Goal: Task Accomplishment & Management: Manage account settings

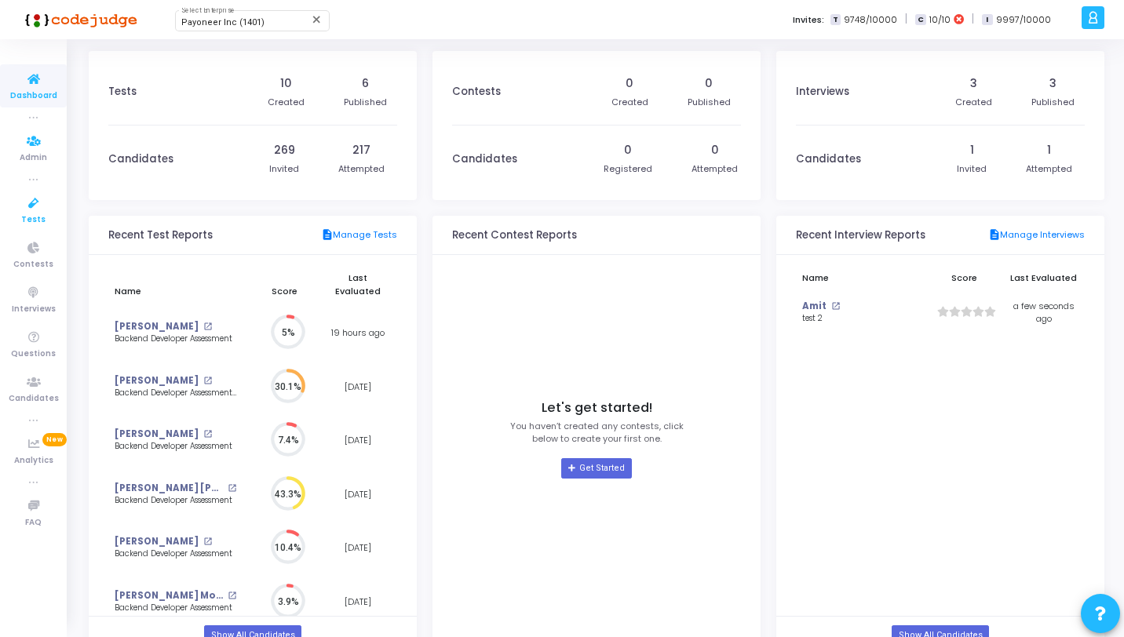
click at [43, 197] on icon at bounding box center [33, 204] width 33 height 20
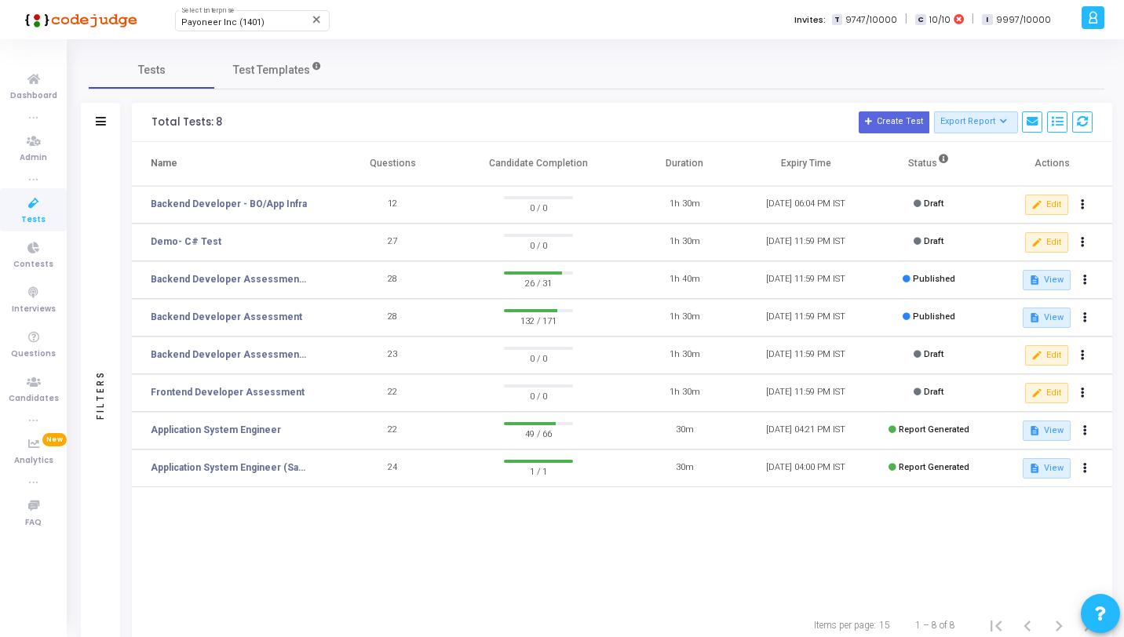
click at [31, 214] on span "Tests" at bounding box center [33, 219] width 24 height 13
click at [243, 16] on div "Payoneer Inc (1401) Select Enterprise" at bounding box center [251, 20] width 141 height 24
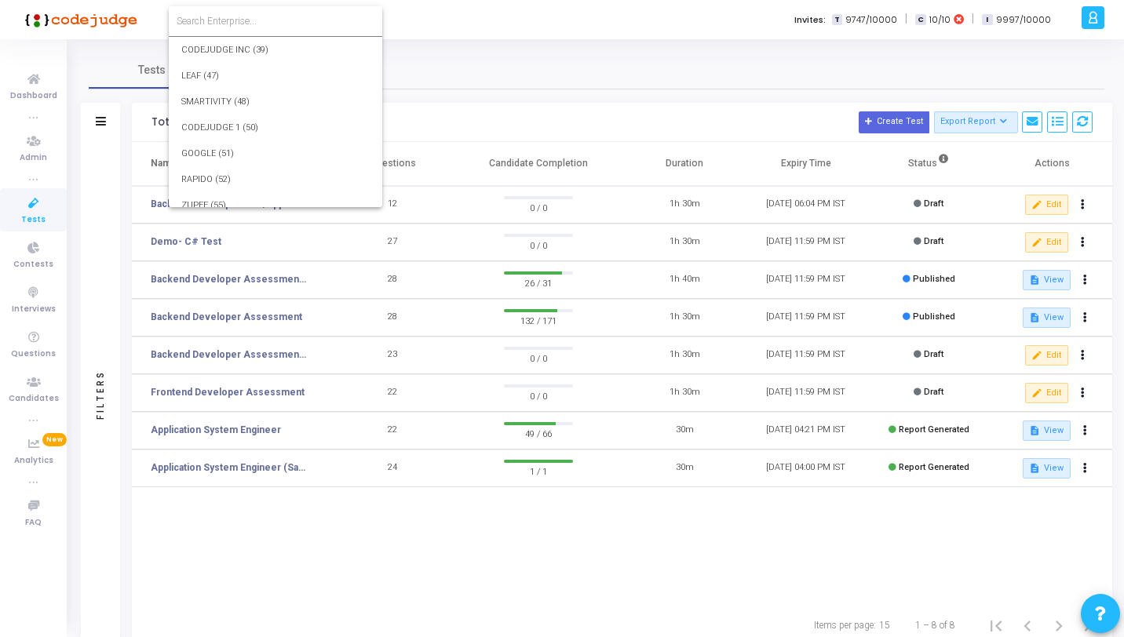
scroll to position [30239, 0]
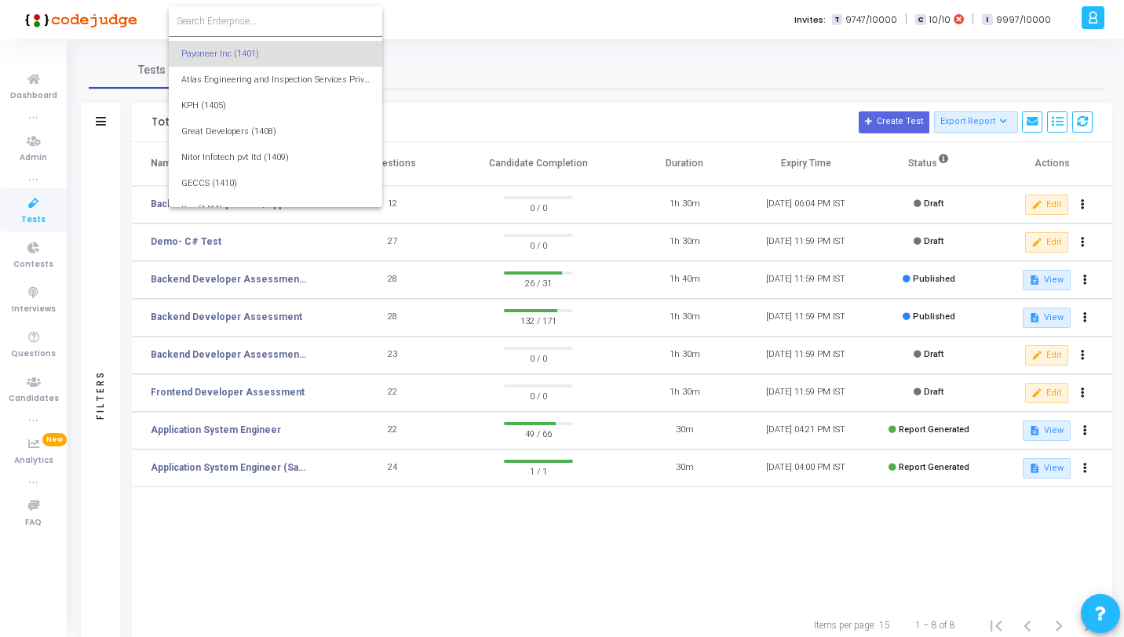
click at [242, 18] on input at bounding box center [276, 21] width 198 height 14
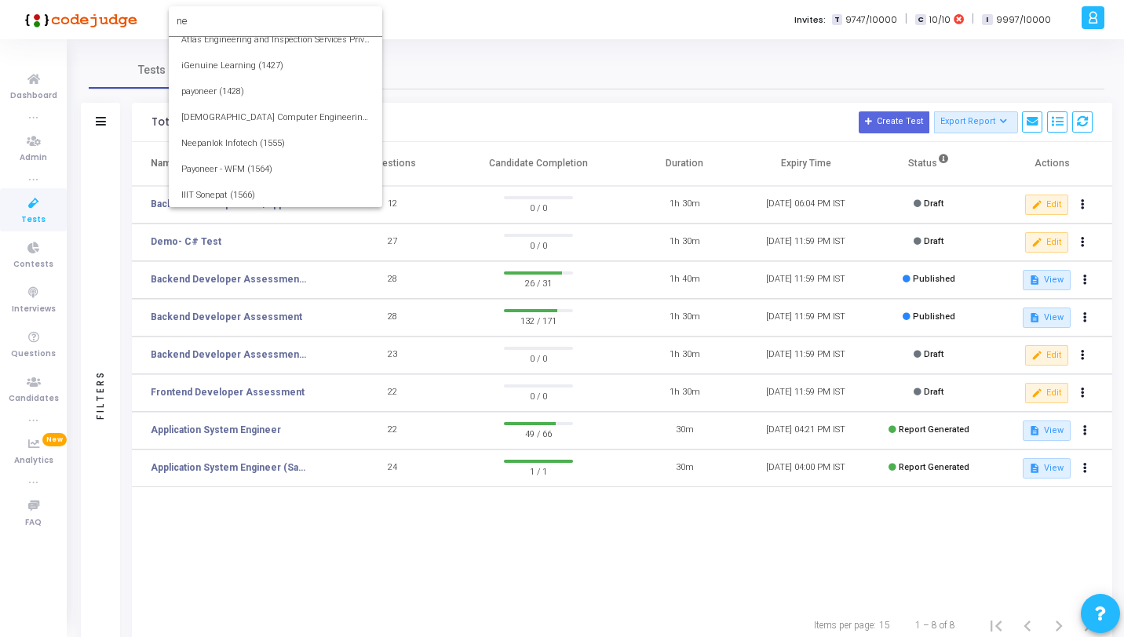
scroll to position [0, 0]
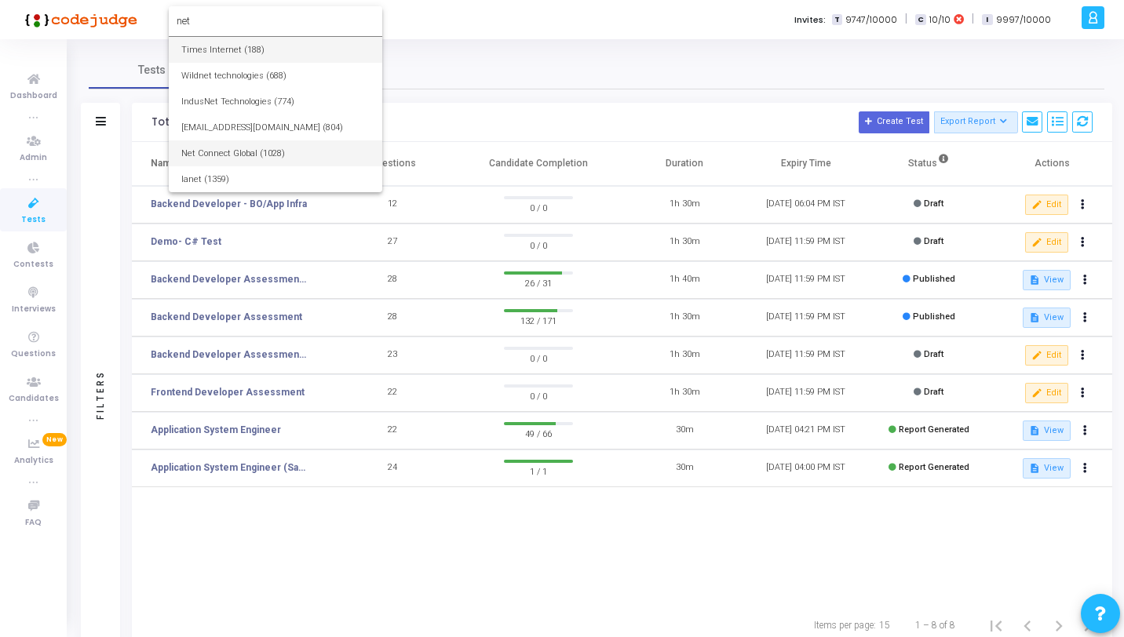
type input "net"
click at [235, 158] on span "Net Connect Global (1028)" at bounding box center [275, 153] width 188 height 26
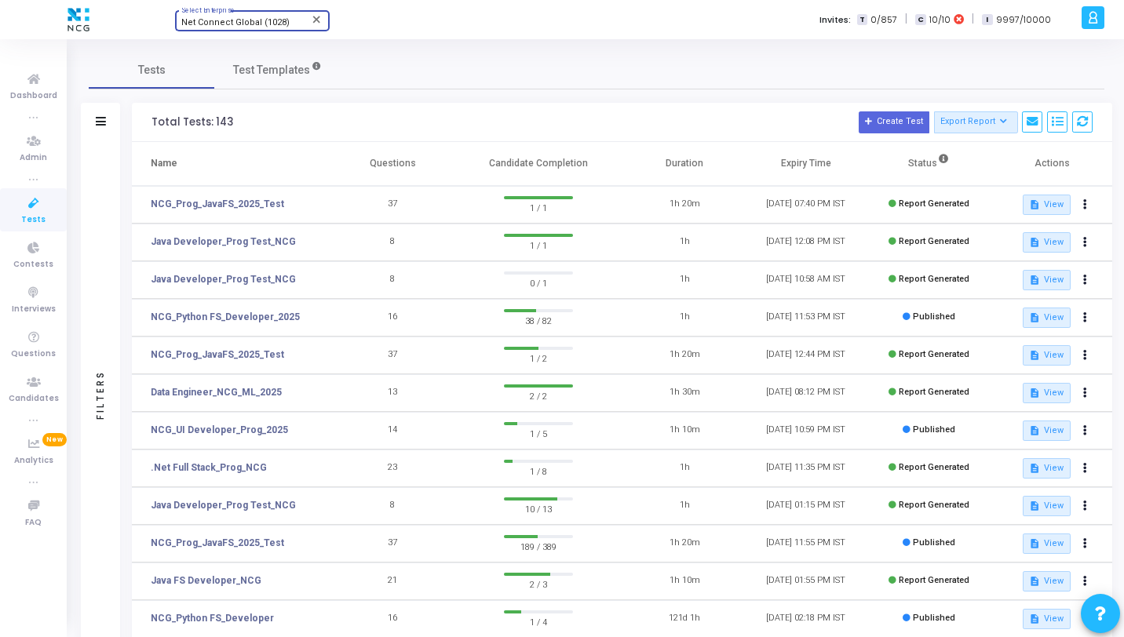
click at [35, 214] on span "Tests" at bounding box center [33, 219] width 24 height 13
click at [35, 385] on icon at bounding box center [33, 383] width 33 height 20
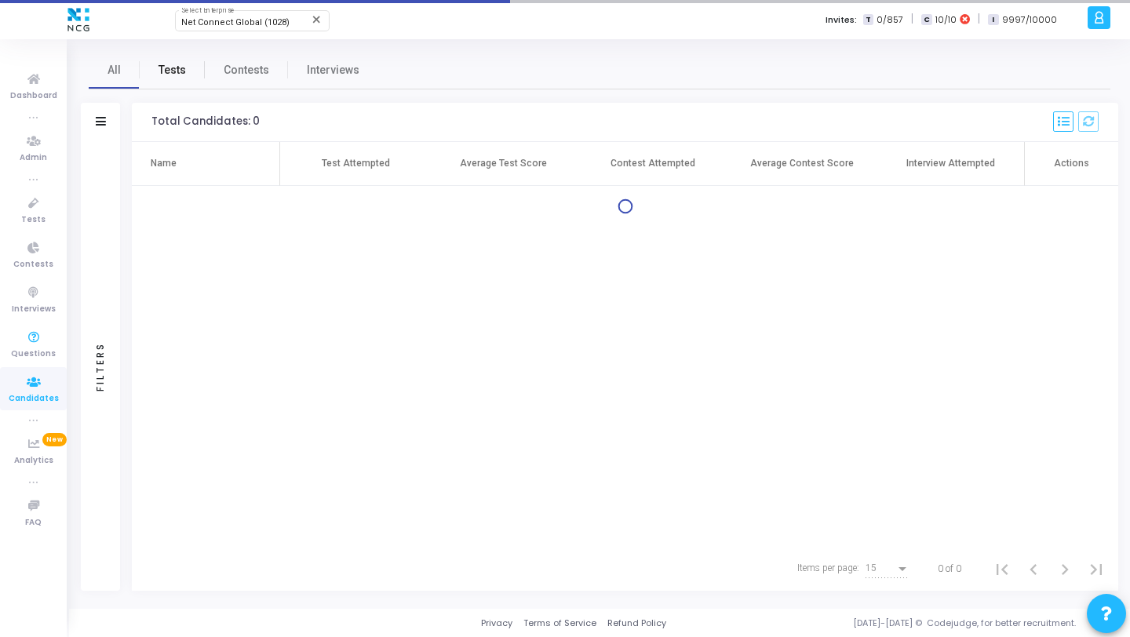
click at [187, 78] on link "Tests" at bounding box center [172, 70] width 65 height 38
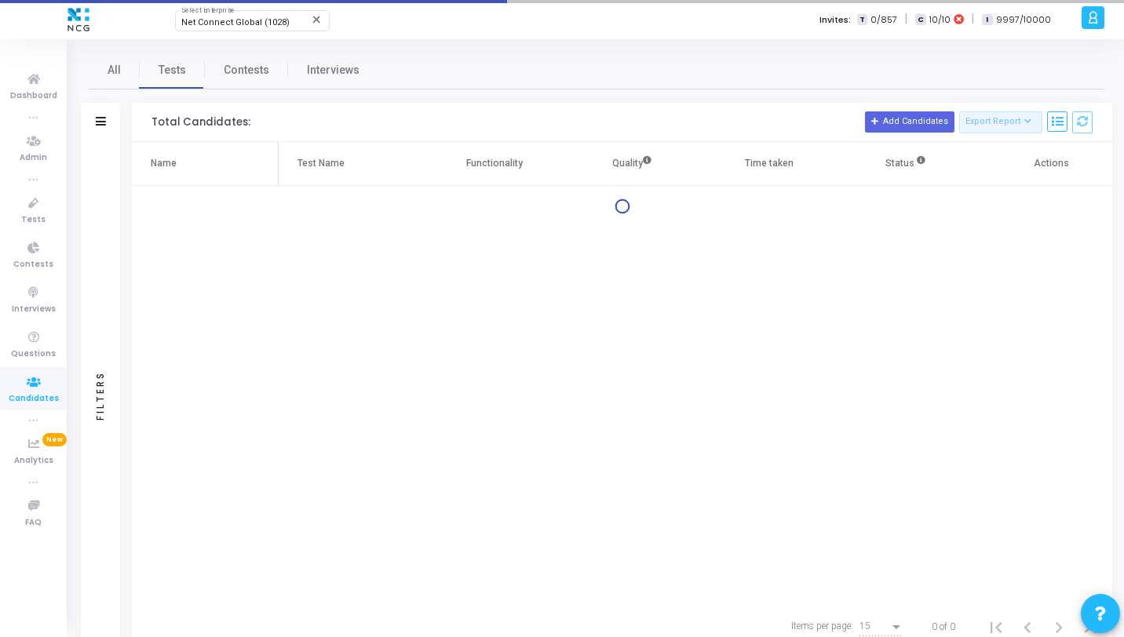
click at [115, 140] on div "Filters" at bounding box center [100, 122] width 39 height 39
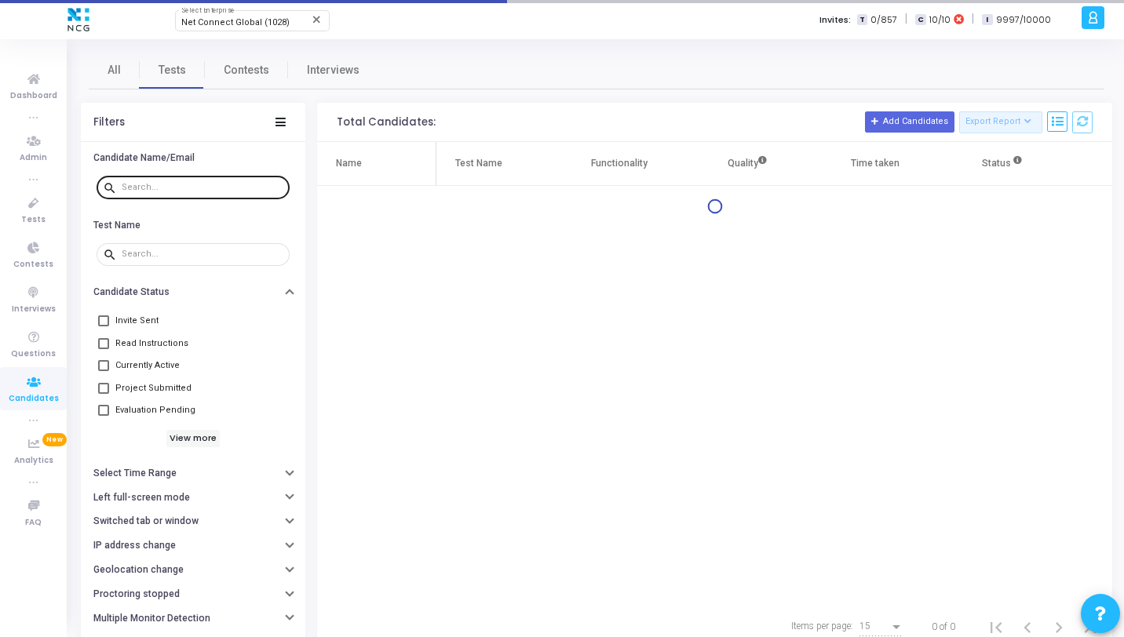
click at [139, 178] on div at bounding box center [203, 186] width 162 height 25
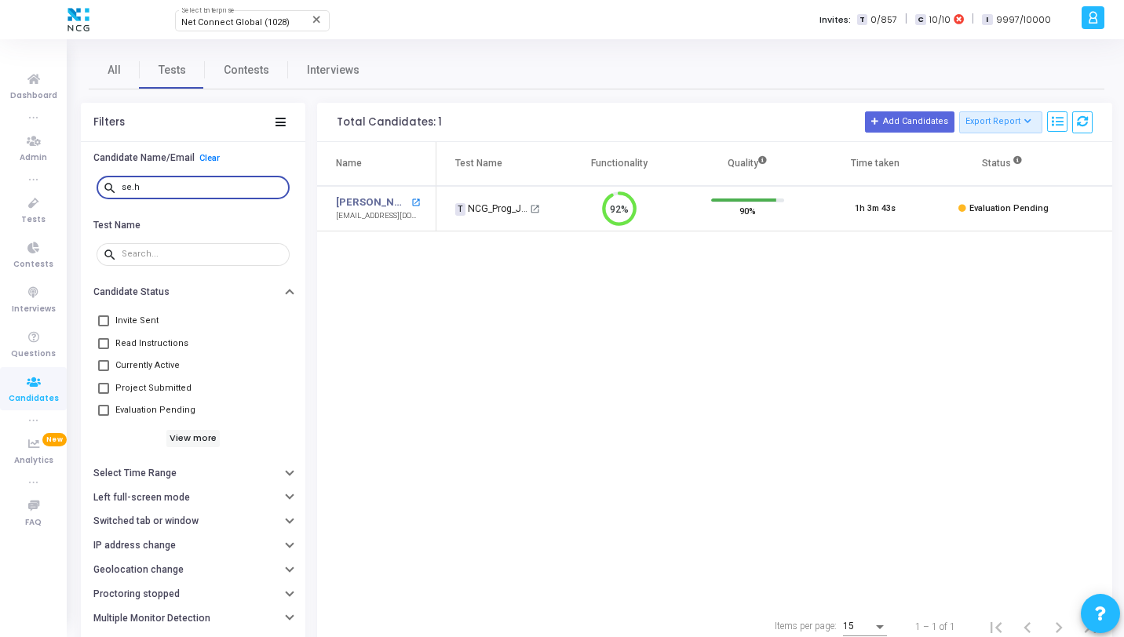
type input "se.h"
click at [419, 202] on mat-icon "open_in_new" at bounding box center [415, 203] width 9 height 9
click at [165, 405] on span "Evaluation Pending" at bounding box center [155, 410] width 80 height 19
click at [104, 416] on input "Evaluation Pending" at bounding box center [103, 416] width 1 height 1
checkbox input "true"
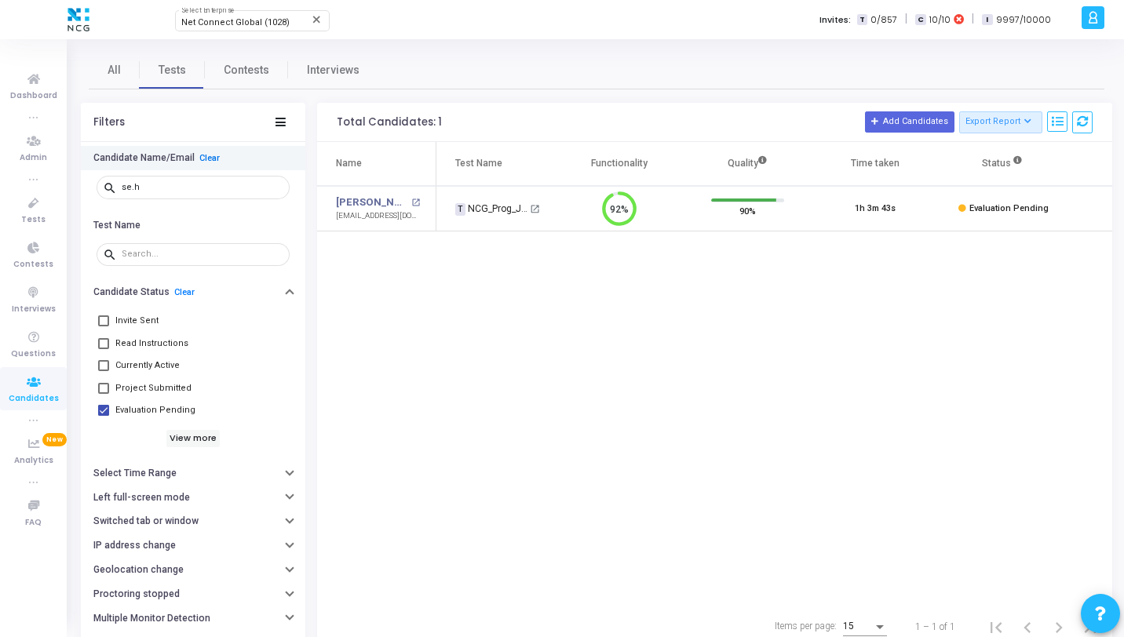
click at [208, 155] on link "Clear" at bounding box center [209, 158] width 20 height 10
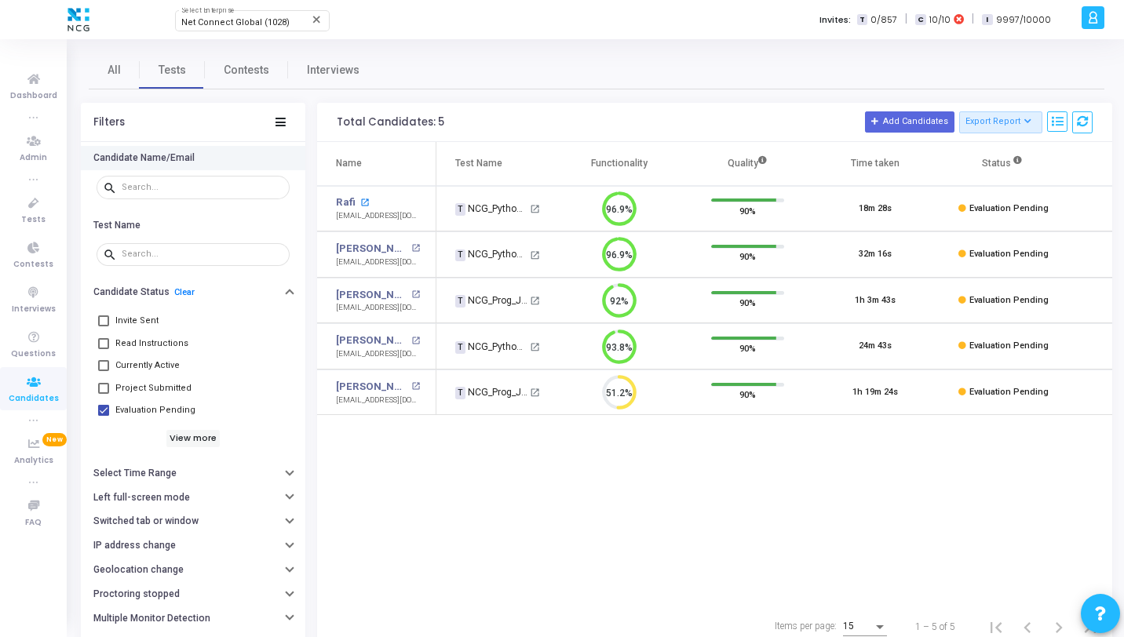
click at [366, 204] on mat-icon "open_in_new" at bounding box center [364, 203] width 9 height 9
click at [418, 248] on mat-icon "open_in_new" at bounding box center [415, 248] width 9 height 9
click at [415, 341] on mat-icon "open_in_new" at bounding box center [415, 341] width 9 height 9
click at [414, 387] on mat-icon "open_in_new" at bounding box center [415, 386] width 9 height 9
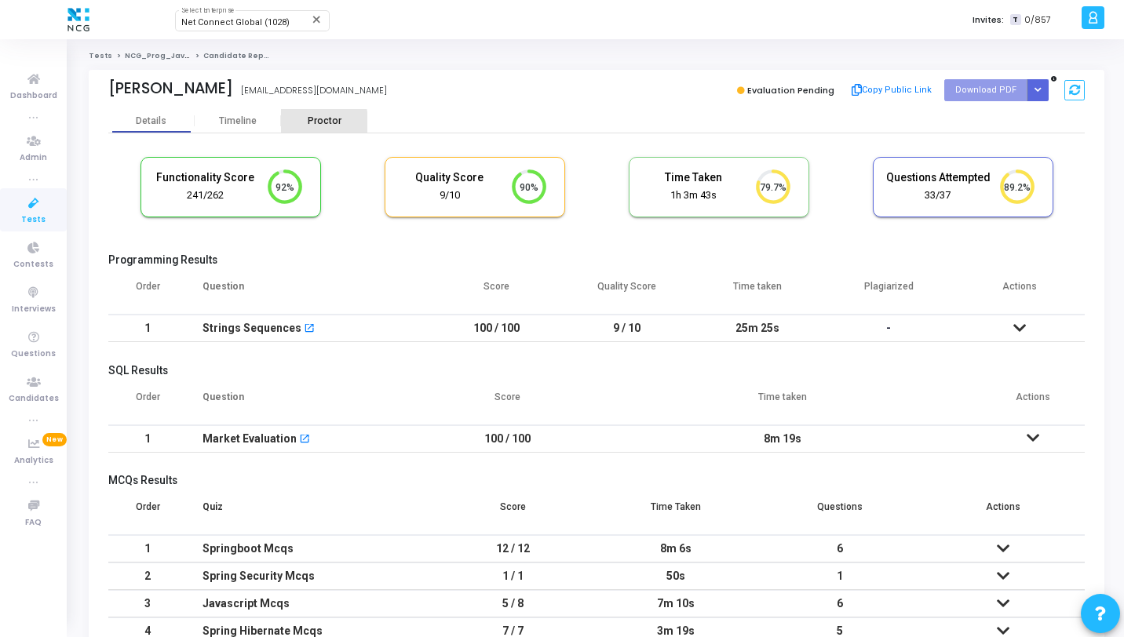
click at [290, 122] on div "Proctor" at bounding box center [324, 121] width 86 height 12
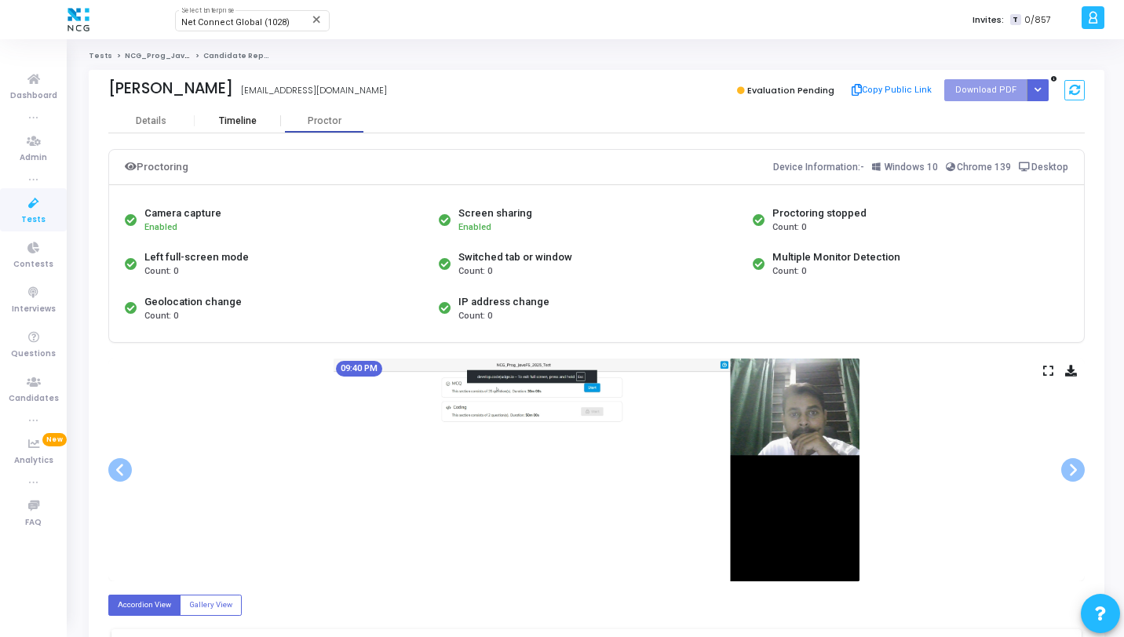
click at [233, 115] on div "Timeline" at bounding box center [238, 121] width 38 height 12
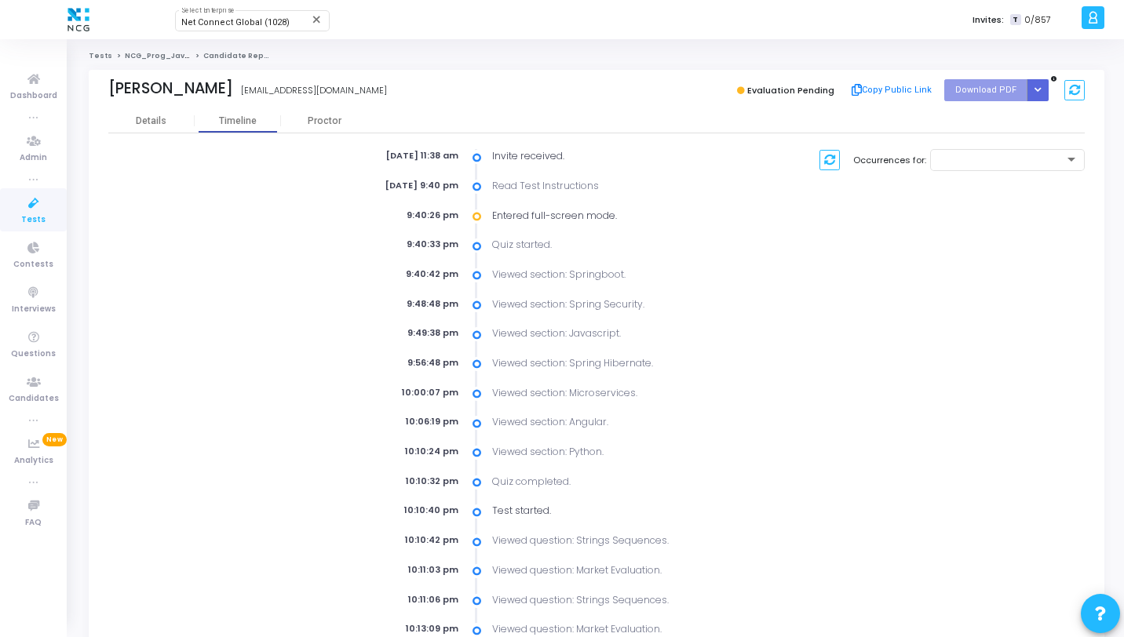
click at [144, 108] on div "Himanshu Singh se.himanshusingh@gmail.com Evaluation Pending Copy Public Link D…" at bounding box center [596, 89] width 976 height 39
click at [150, 116] on div "Details" at bounding box center [151, 121] width 31 height 12
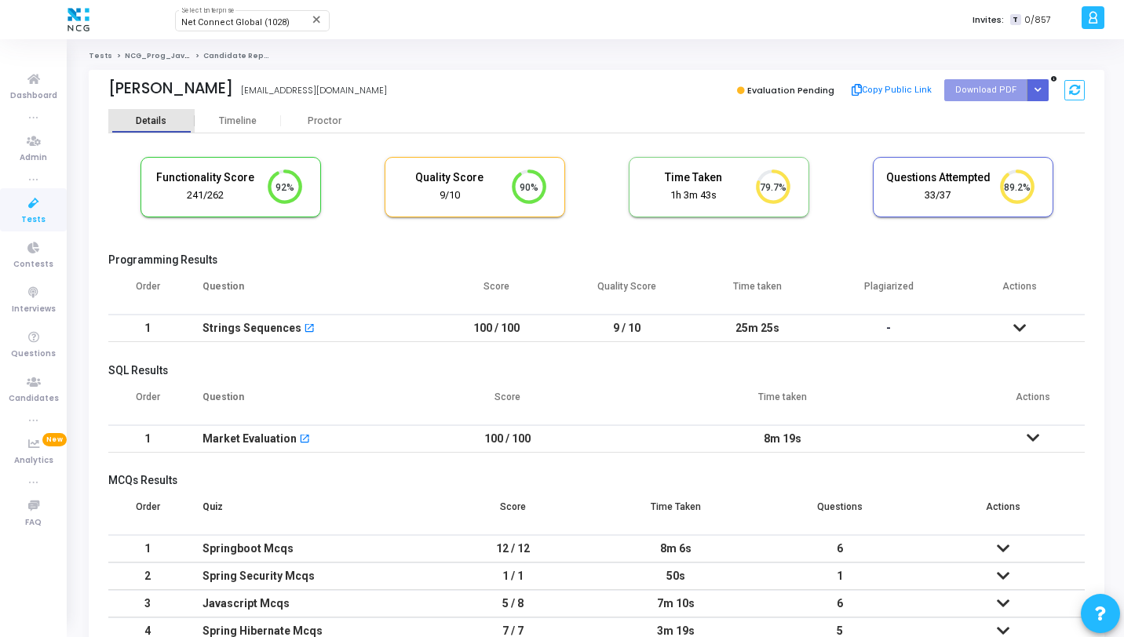
scroll to position [7, 7]
click at [1044, 93] on button "Button group with nested dropdown" at bounding box center [1037, 89] width 22 height 21
click at [968, 125] on button "Regenerate PDF" at bounding box center [987, 121] width 121 height 25
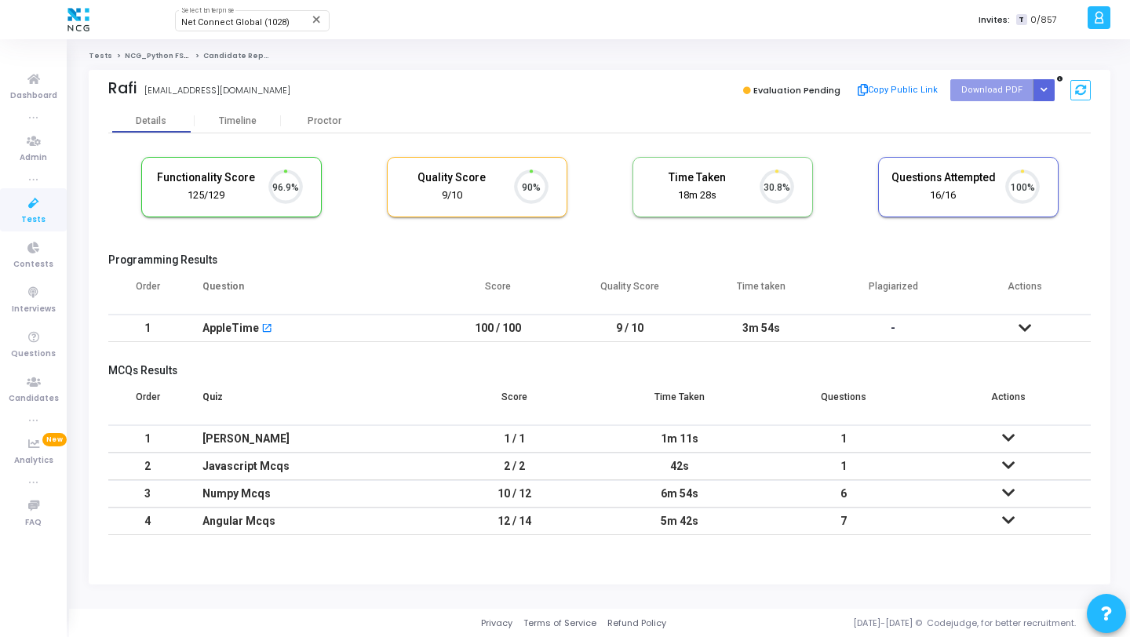
scroll to position [33, 40]
click at [1051, 89] on button "Button group with nested dropdown" at bounding box center [1044, 89] width 22 height 21
click at [1015, 119] on button "Regenerate PDF" at bounding box center [993, 121] width 121 height 25
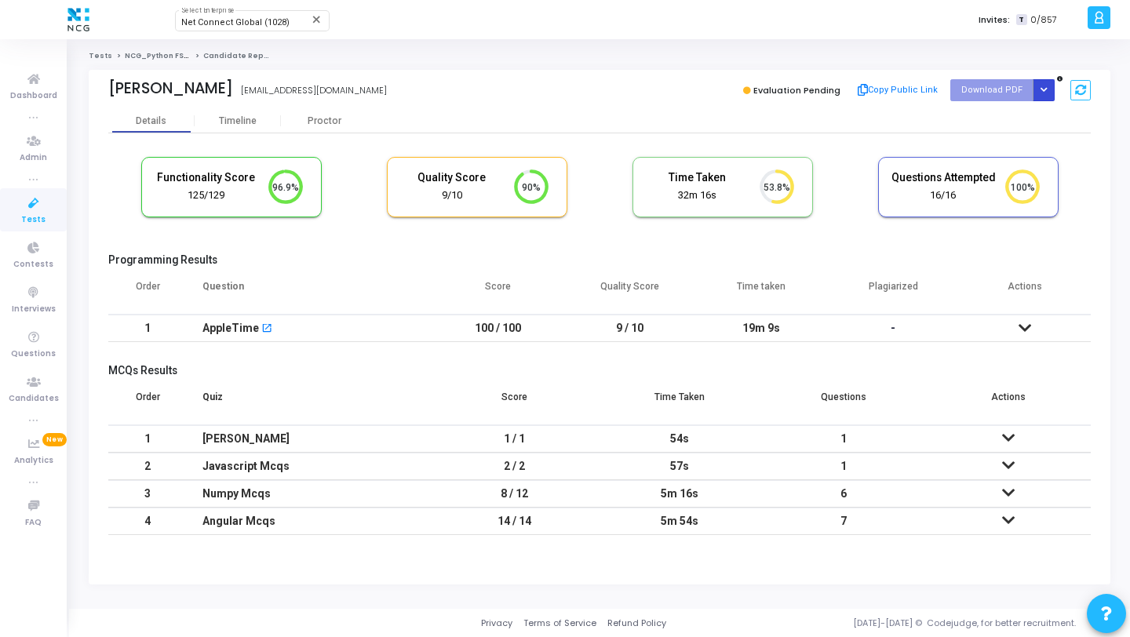
click at [1046, 89] on icon "Button group with nested dropdown" at bounding box center [1043, 90] width 7 height 8
click at [1001, 116] on button "Regenerate PDF" at bounding box center [993, 121] width 121 height 25
click at [737, 82] on div "Evaluation Pending Copy Public Link Download PDF Regenerate PDF" at bounding box center [848, 90] width 483 height 24
click at [1042, 92] on icon "Button group with nested dropdown" at bounding box center [1043, 90] width 7 height 8
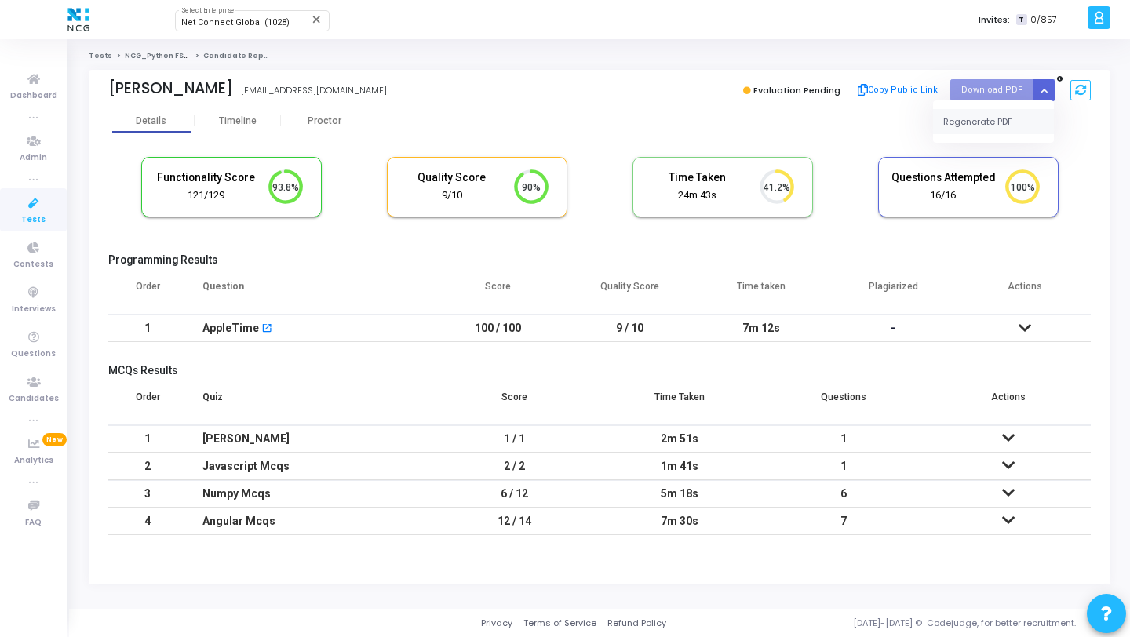
click at [997, 128] on button "Regenerate PDF" at bounding box center [993, 121] width 121 height 25
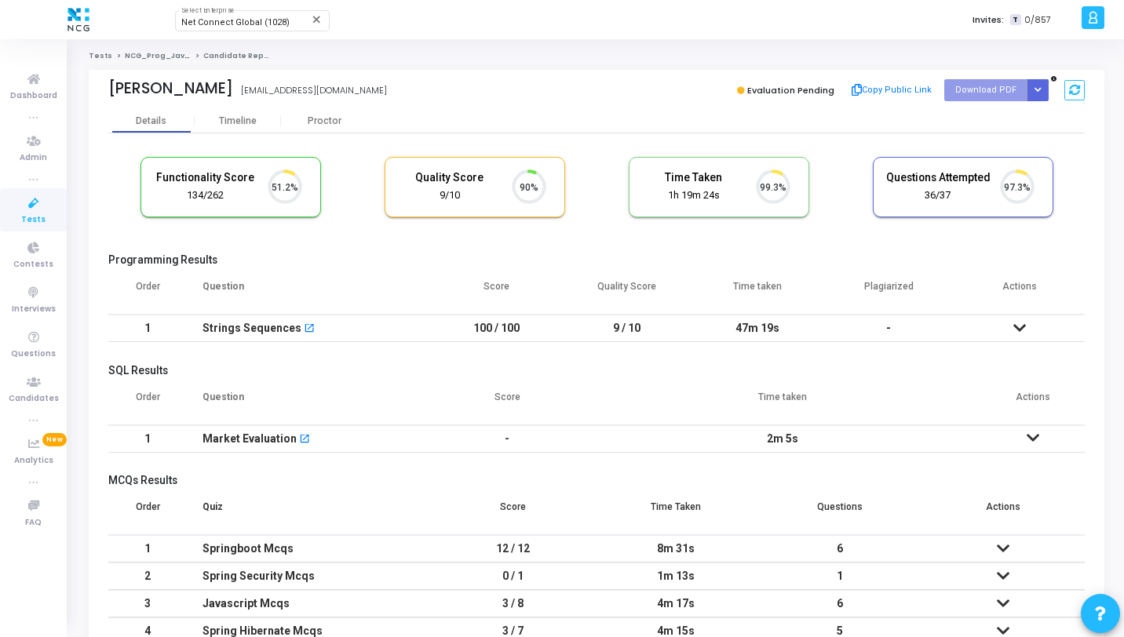
scroll to position [33, 40]
click at [1038, 96] on button "Button group with nested dropdown" at bounding box center [1037, 89] width 22 height 21
click at [1004, 112] on button "Regenerate PDF" at bounding box center [987, 121] width 121 height 25
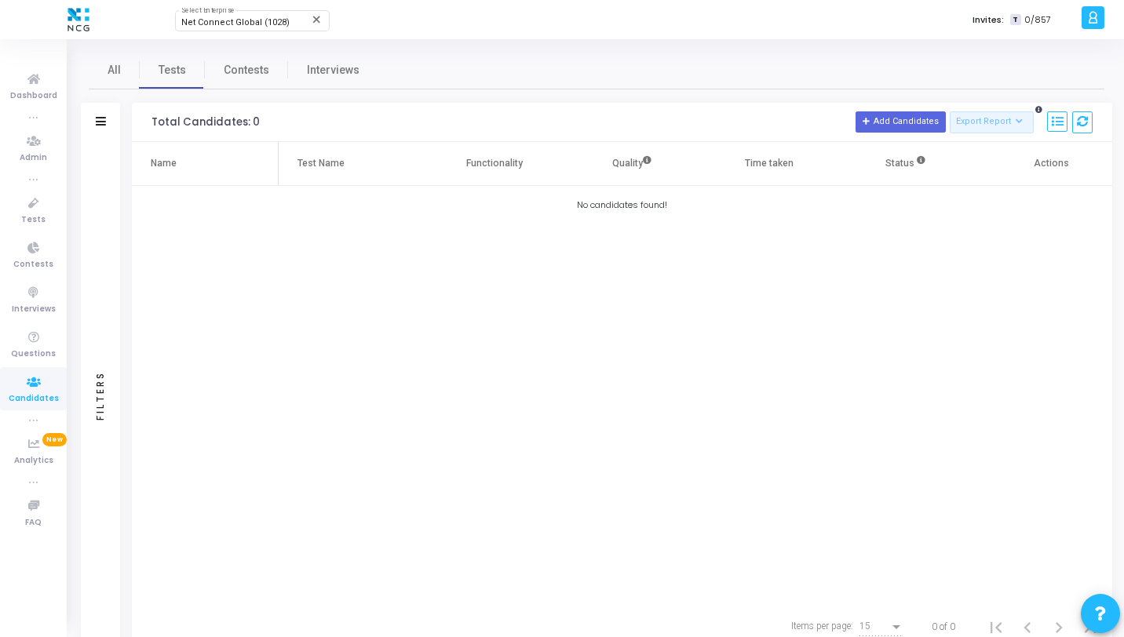
click at [100, 143] on div "Filters" at bounding box center [100, 395] width 39 height 507
